Goal: Register for event/course

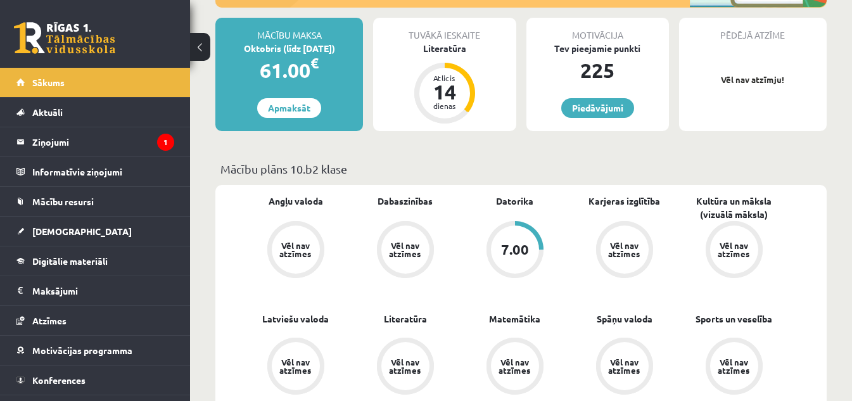
scroll to position [253, 0]
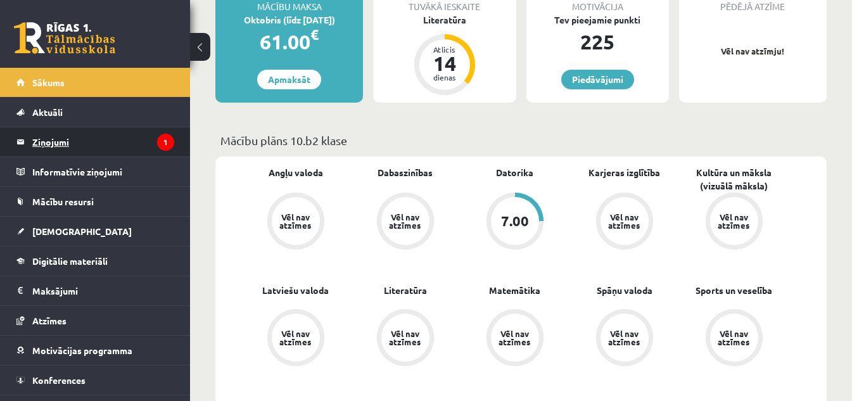
click at [157, 149] on icon "1" at bounding box center [165, 142] width 17 height 17
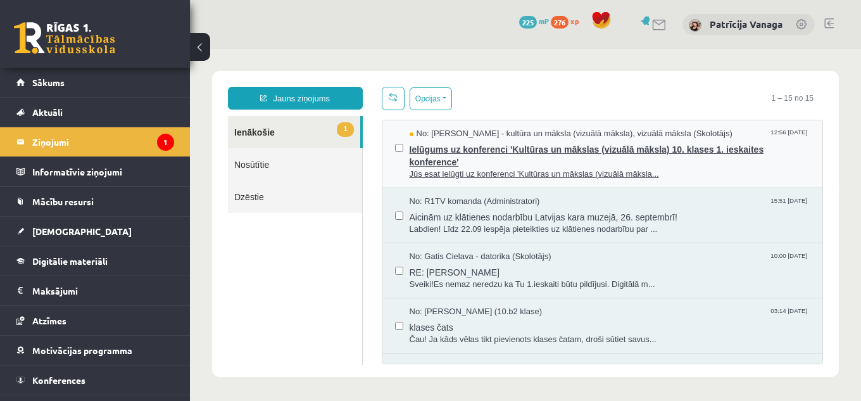
click at [545, 158] on span "Ielūgums uz konferenci 'Kultūras un mākslas (vizuālā māksla) 10. klases 1. iesk…" at bounding box center [610, 154] width 401 height 29
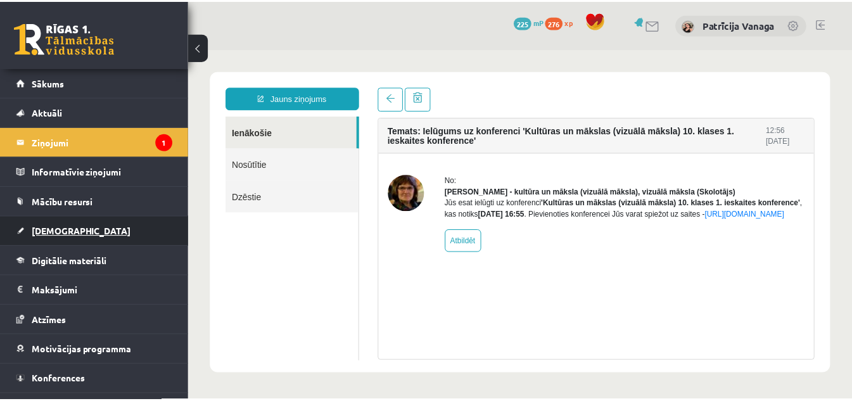
scroll to position [23, 0]
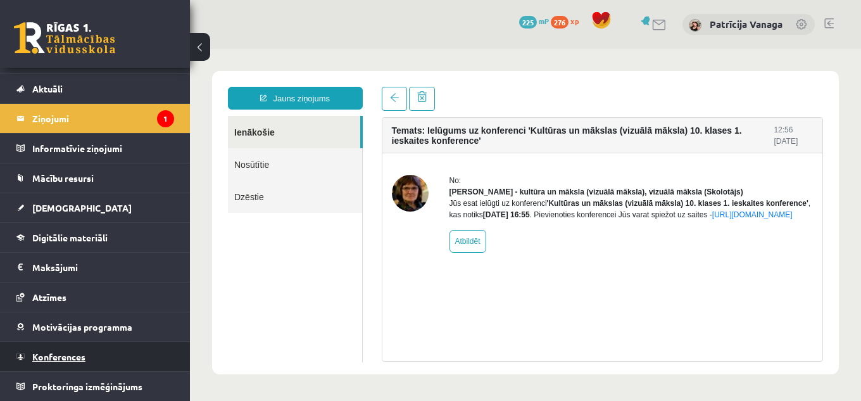
click at [137, 365] on link "Konferences" at bounding box center [95, 356] width 158 height 29
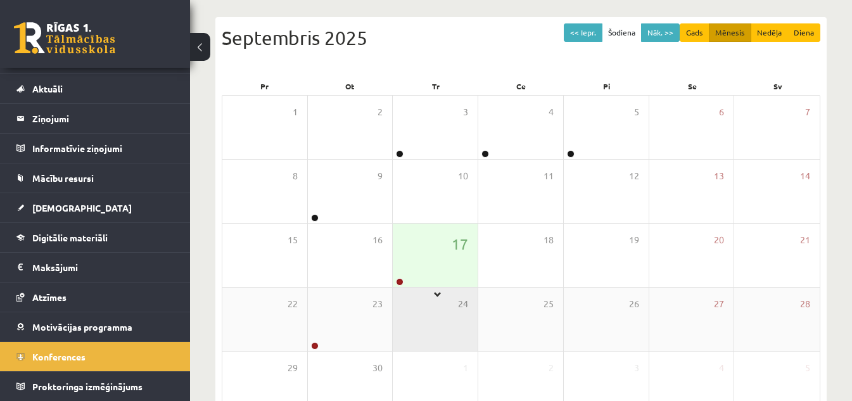
scroll to position [127, 0]
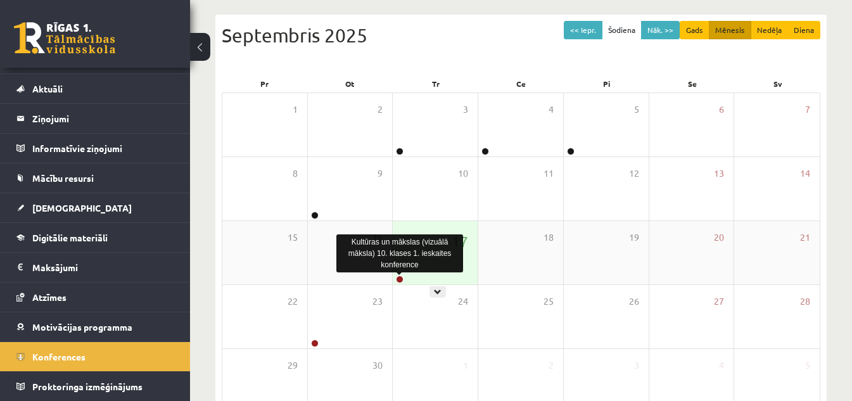
click at [401, 281] on link at bounding box center [400, 280] width 8 height 8
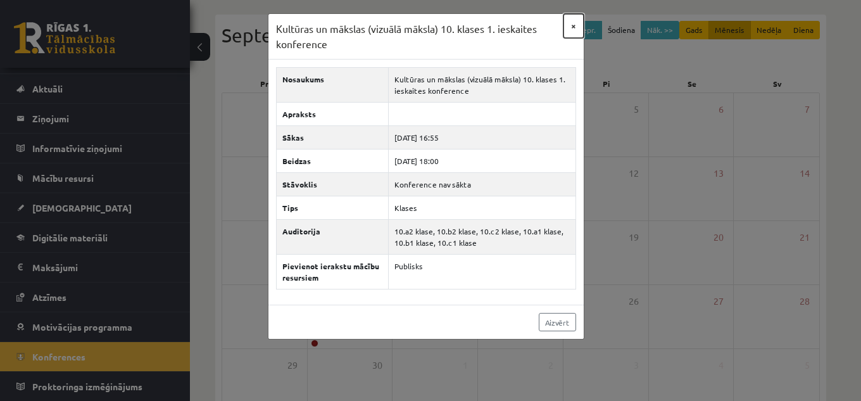
click at [578, 31] on button "×" at bounding box center [574, 26] width 20 height 24
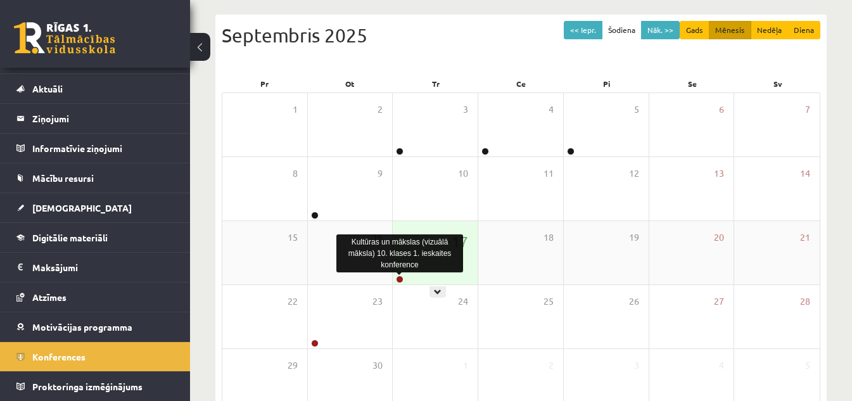
click at [400, 280] on link at bounding box center [400, 280] width 8 height 8
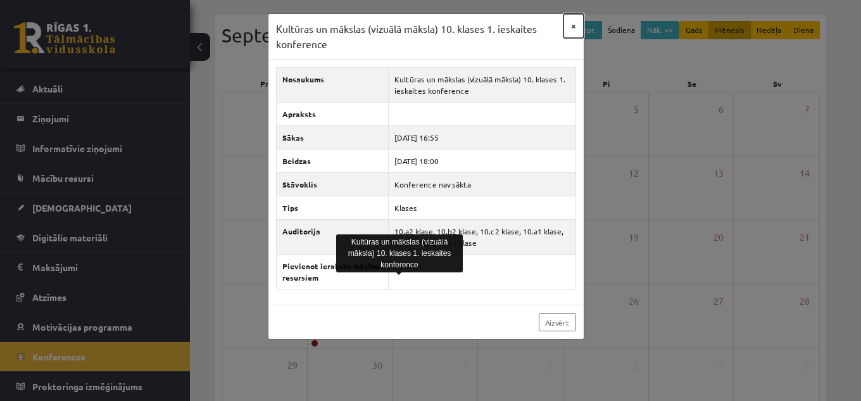
click at [568, 20] on button "×" at bounding box center [574, 26] width 20 height 24
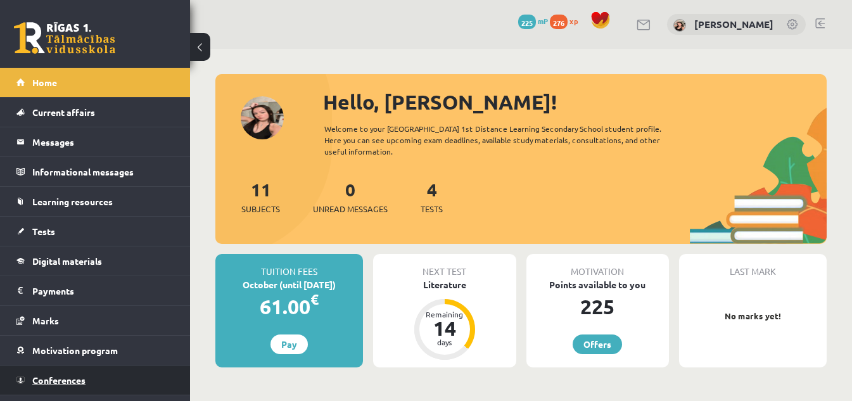
click at [127, 383] on link "Conferences" at bounding box center [95, 379] width 158 height 29
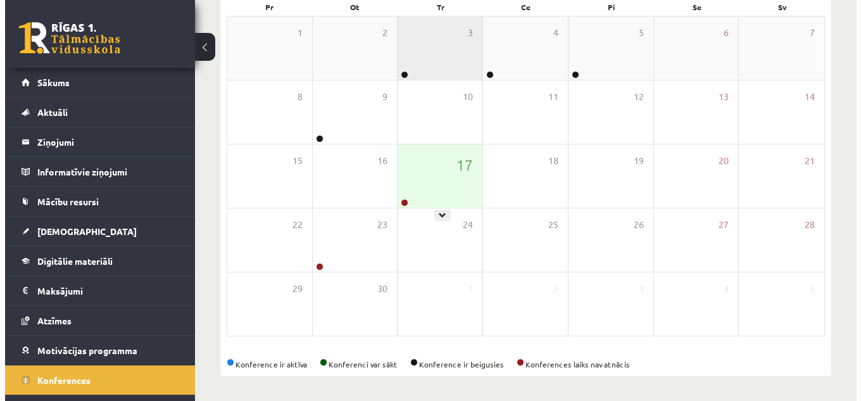
scroll to position [205, 0]
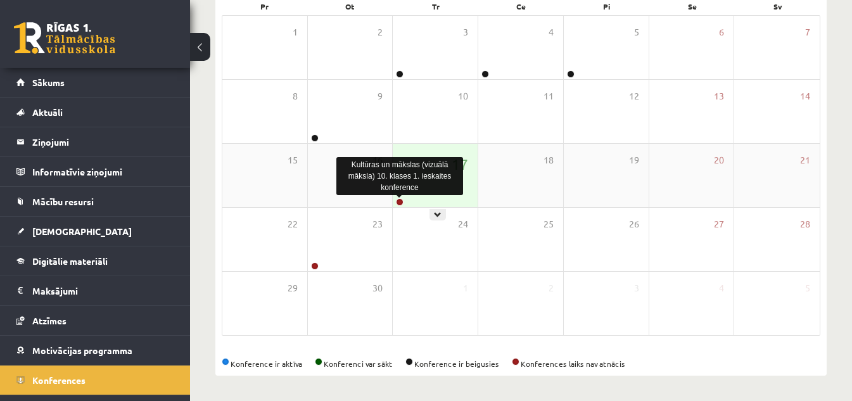
click at [400, 202] on link at bounding box center [400, 202] width 8 height 8
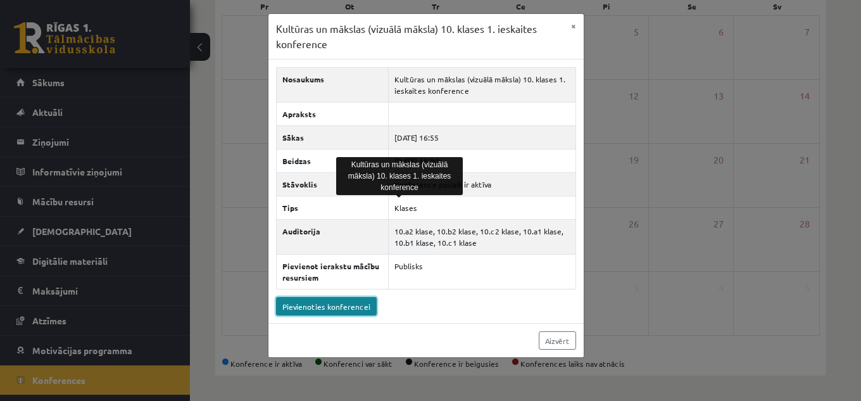
click at [351, 302] on link "Pievienoties konferencei" at bounding box center [326, 306] width 101 height 18
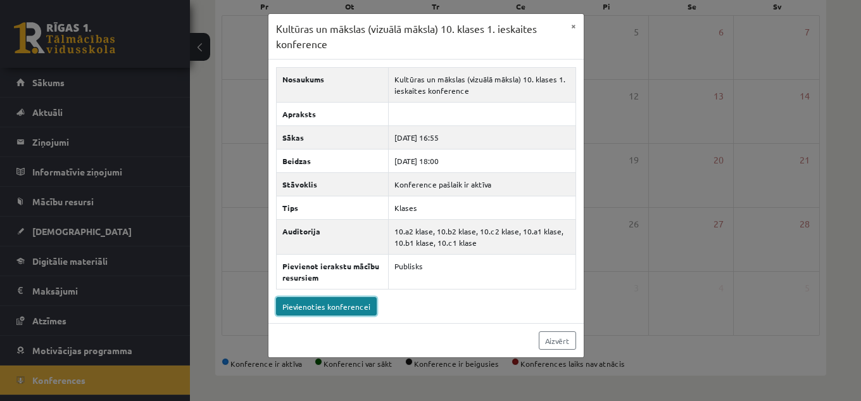
click at [301, 308] on link "Pievienoties konferencei" at bounding box center [326, 306] width 101 height 18
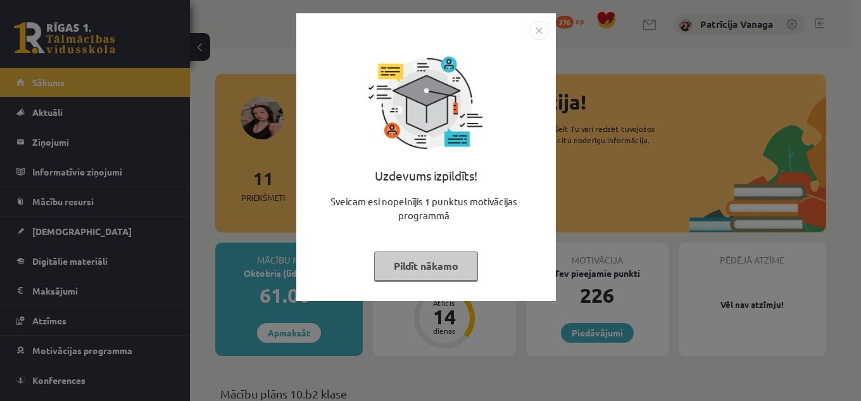
click at [542, 26] on img "Close" at bounding box center [538, 30] width 19 height 19
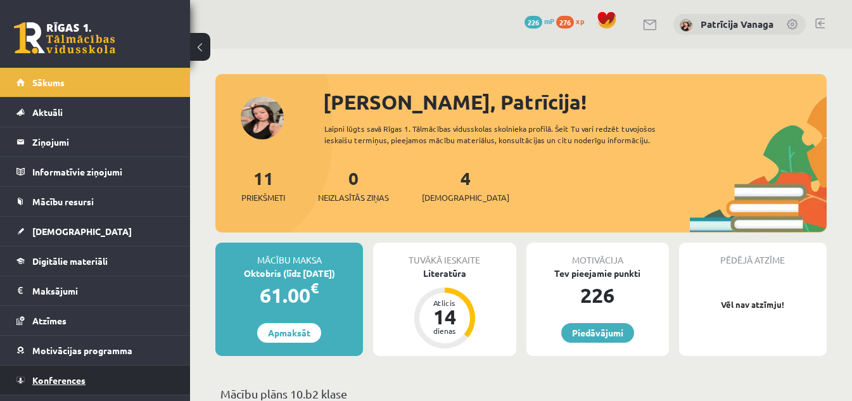
click at [75, 381] on span "Konferences" at bounding box center [58, 379] width 53 height 11
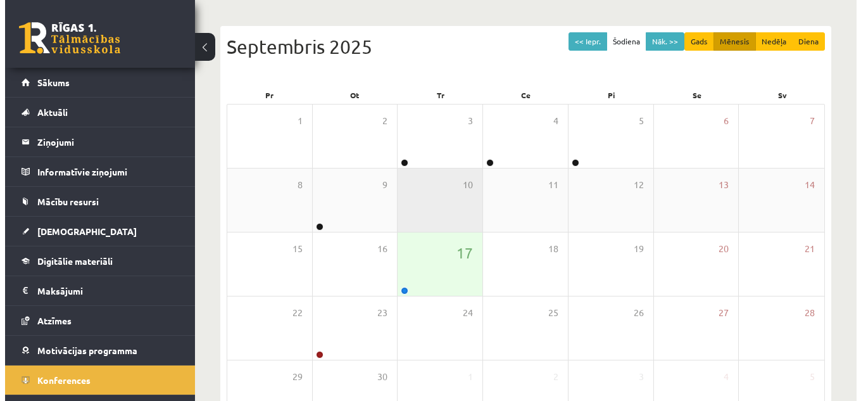
scroll to position [127, 0]
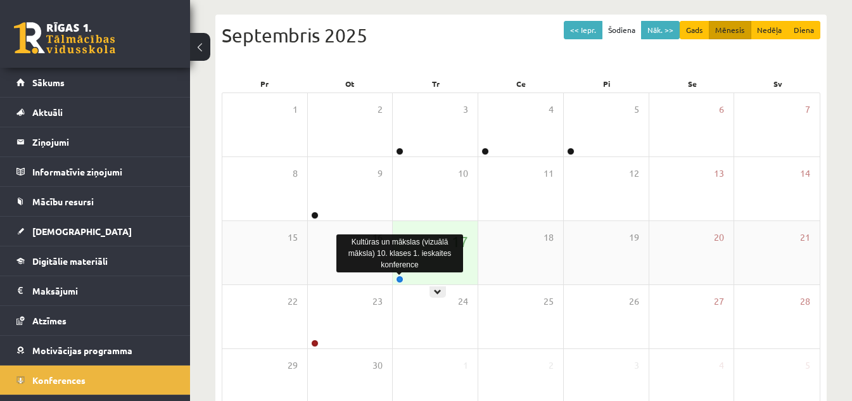
click at [400, 277] on link at bounding box center [400, 280] width 8 height 8
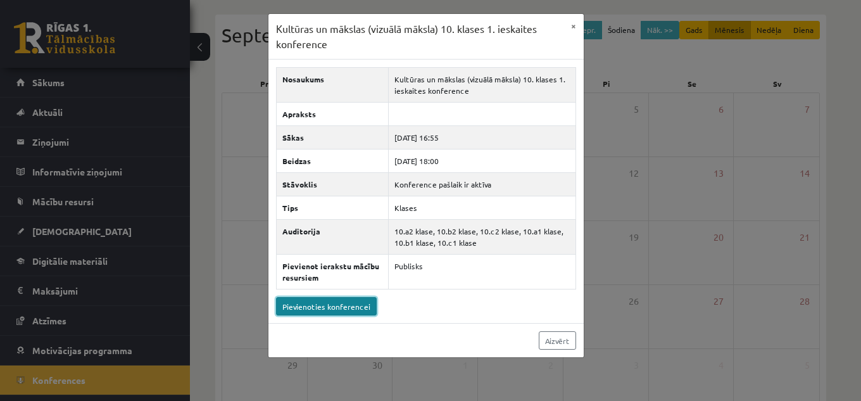
click at [326, 314] on link "Pievienoties konferencei" at bounding box center [326, 306] width 101 height 18
click at [321, 314] on link "Pievienoties konferencei" at bounding box center [326, 306] width 101 height 18
click at [297, 303] on link "Pievienoties konferencei" at bounding box center [326, 306] width 101 height 18
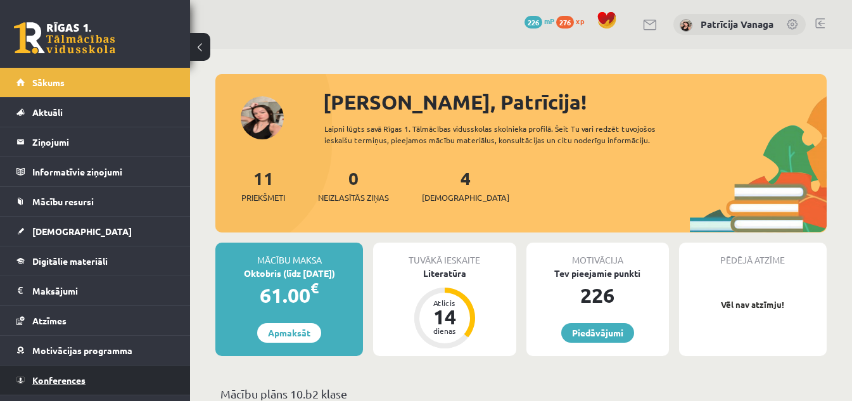
click at [143, 371] on link "Konferences" at bounding box center [95, 379] width 158 height 29
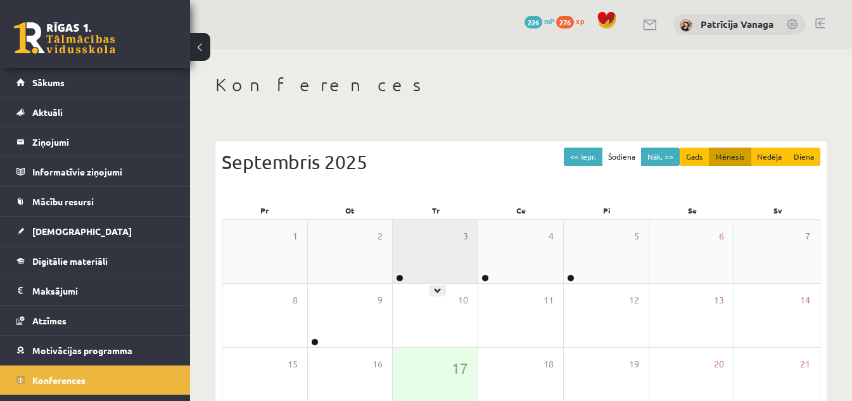
scroll to position [63, 0]
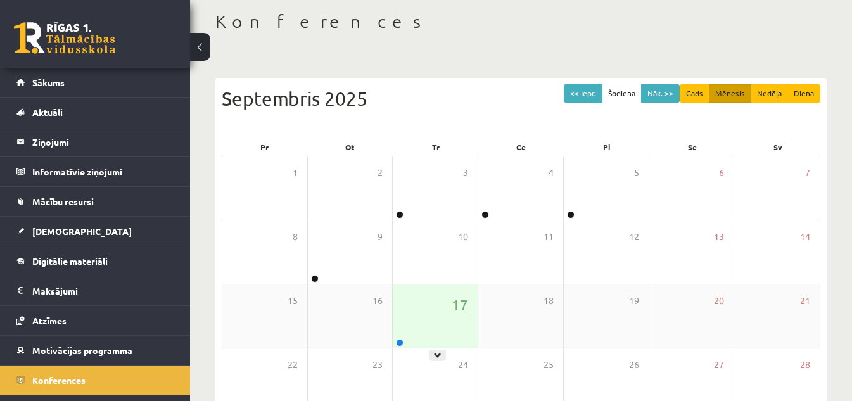
click at [396, 339] on div at bounding box center [399, 343] width 12 height 9
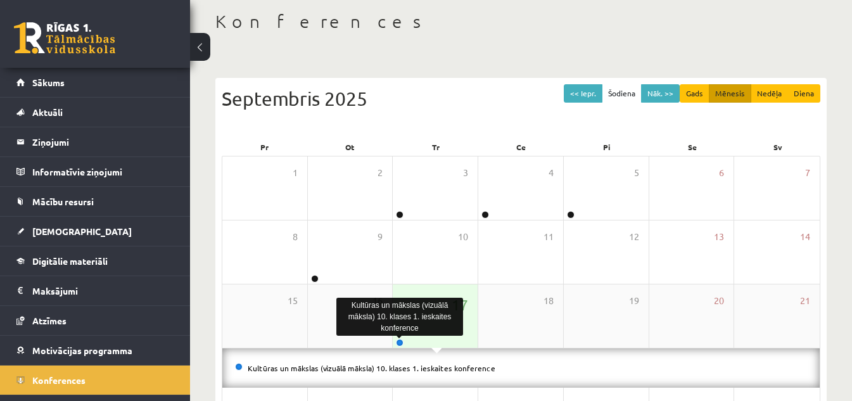
click at [396, 341] on link at bounding box center [400, 343] width 8 height 8
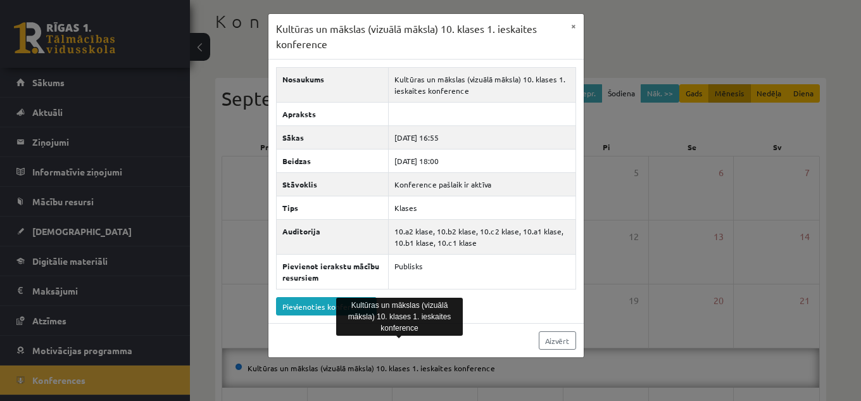
click at [308, 316] on div "Nosaukums Kultūras un mākslas (vizuālā māksla) 10. klases 1. ieskaites konferen…" at bounding box center [426, 191] width 315 height 263
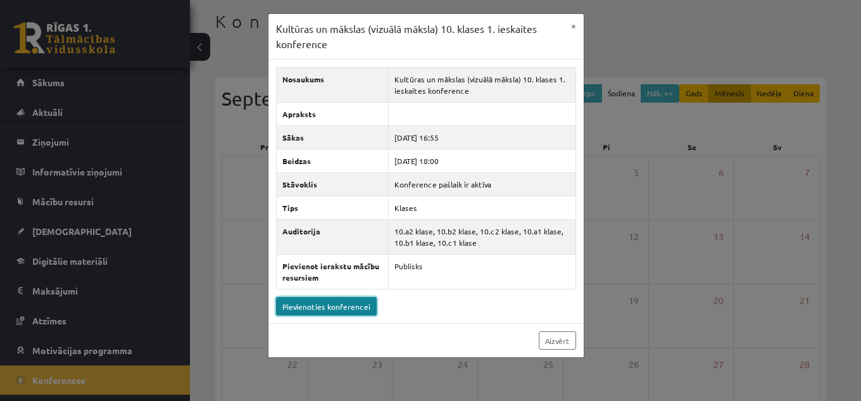
click at [313, 312] on link "Pievienoties konferencei" at bounding box center [326, 306] width 101 height 18
click at [366, 314] on link "Pievienoties konferencei" at bounding box center [326, 306] width 101 height 18
click at [564, 21] on button "×" at bounding box center [574, 26] width 20 height 24
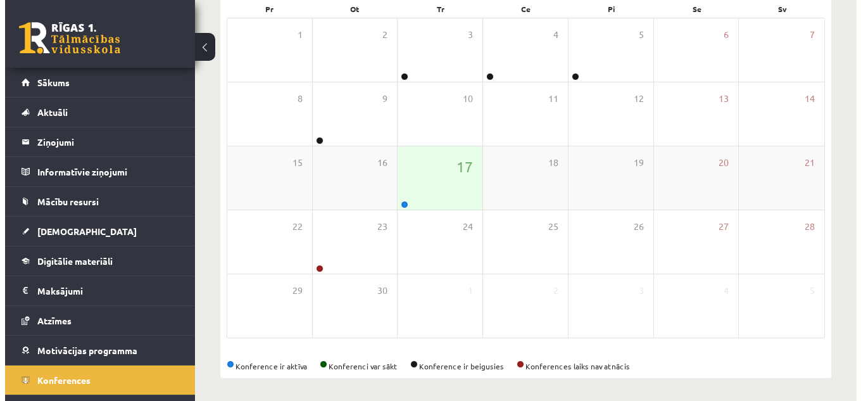
scroll to position [205, 0]
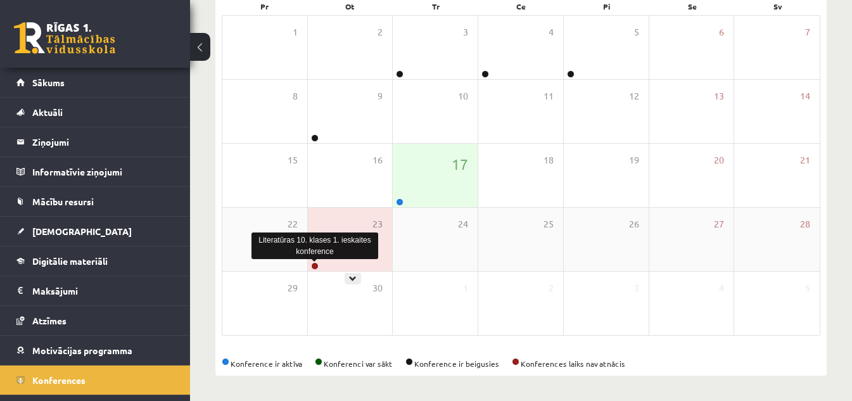
click at [314, 262] on link at bounding box center [315, 266] width 8 height 8
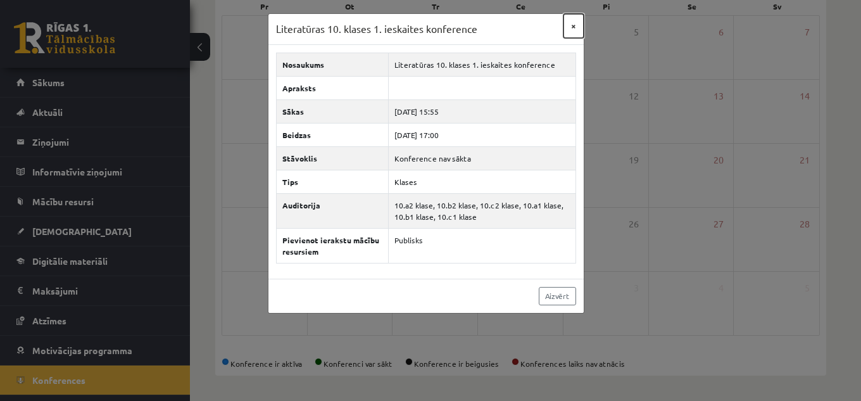
click at [574, 27] on button "×" at bounding box center [574, 26] width 20 height 24
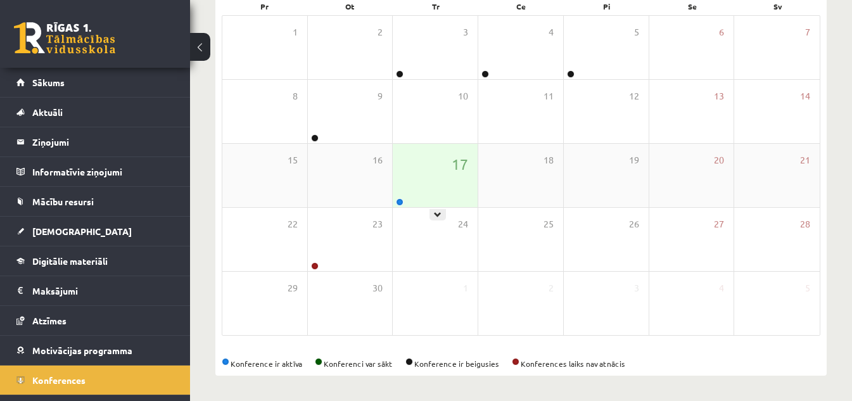
click at [394, 201] on div at bounding box center [399, 202] width 12 height 9
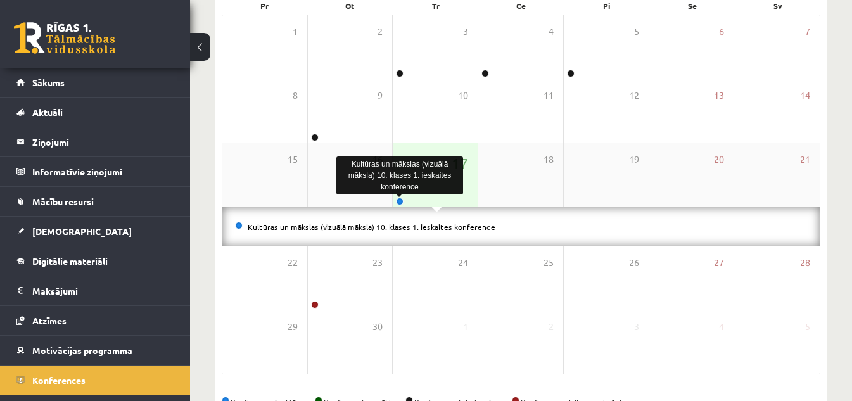
click at [396, 201] on link at bounding box center [400, 202] width 8 height 8
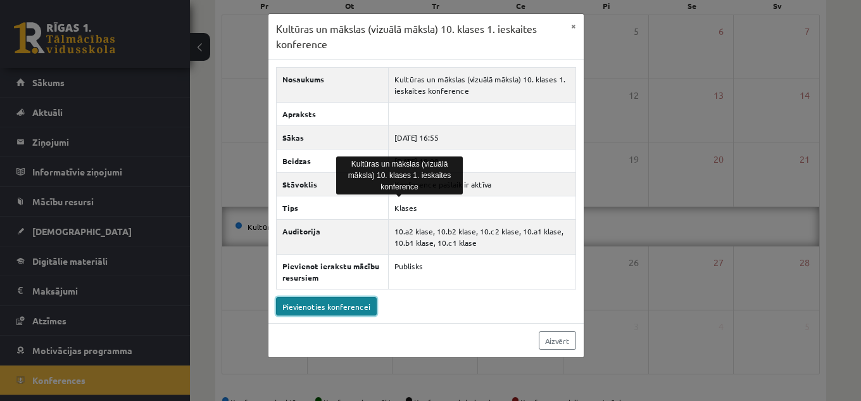
click at [326, 307] on link "Pievienoties konferencei" at bounding box center [326, 306] width 101 height 18
